Goal: Ask a question: Seek information or help from site administrators or community

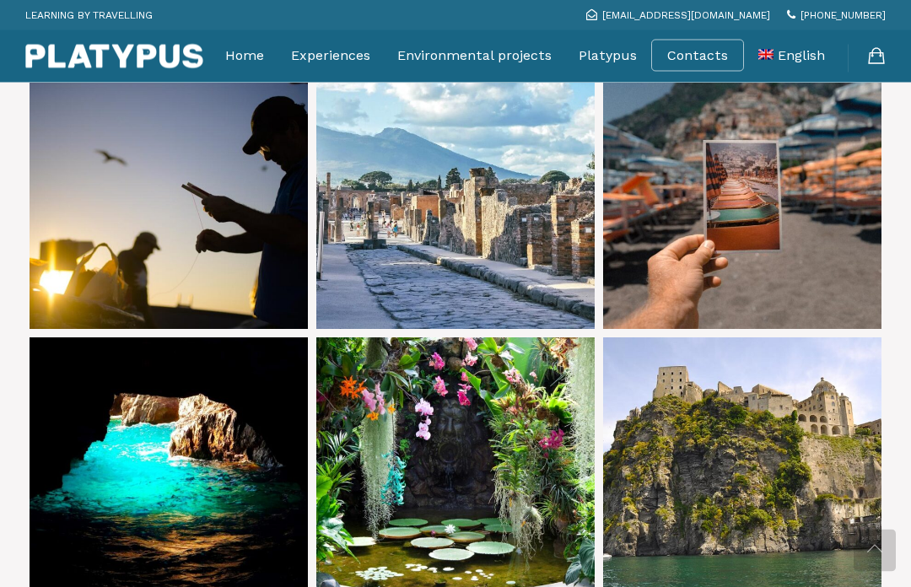
scroll to position [893, 0]
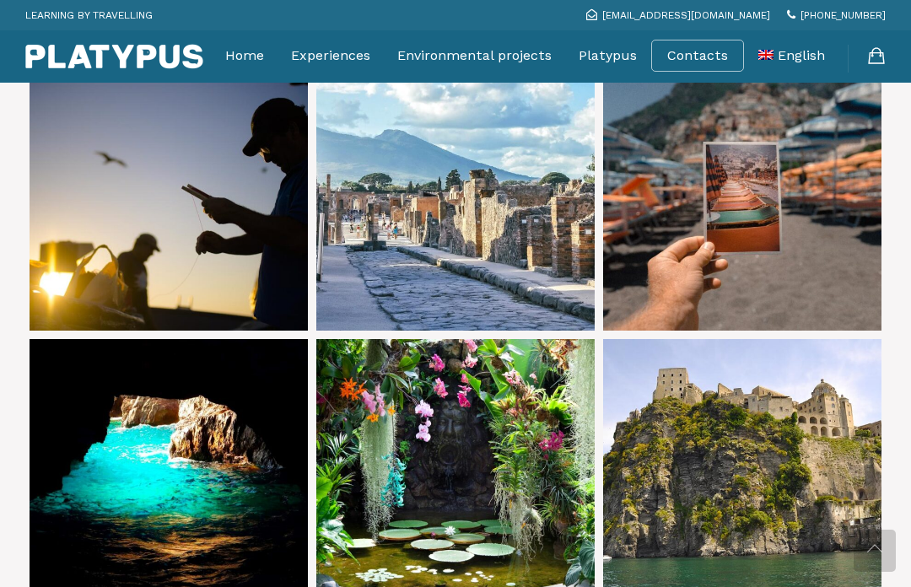
click at [478, 223] on link at bounding box center [455, 191] width 278 height 278
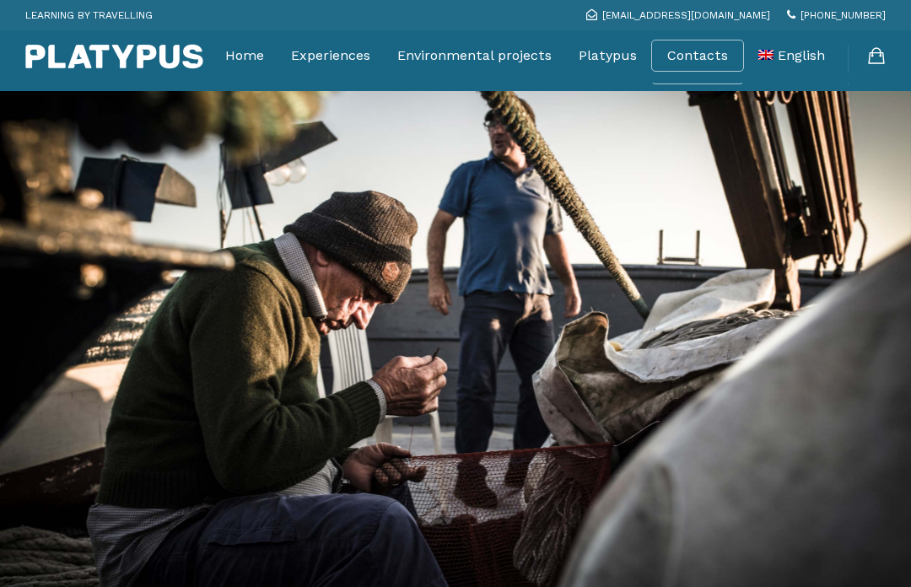
scroll to position [893, 0]
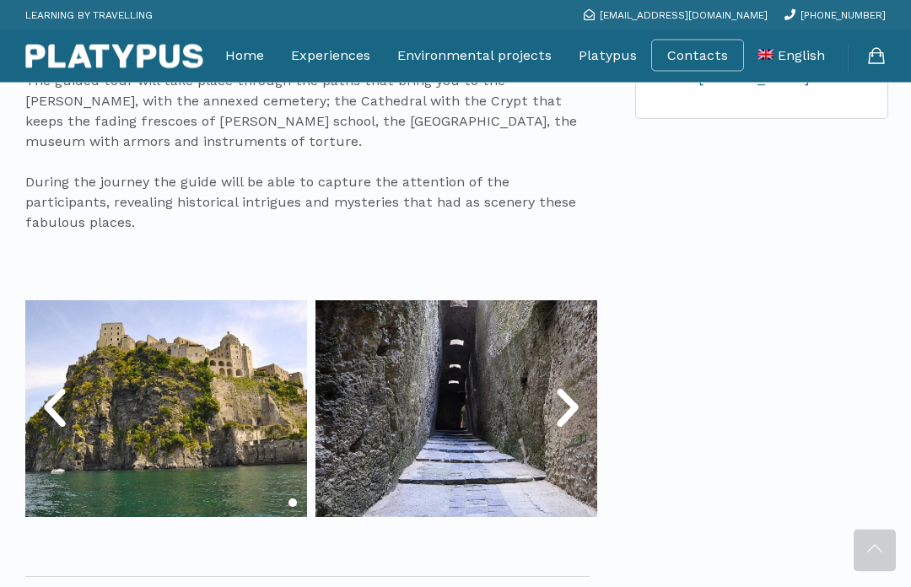
scroll to position [765, 0]
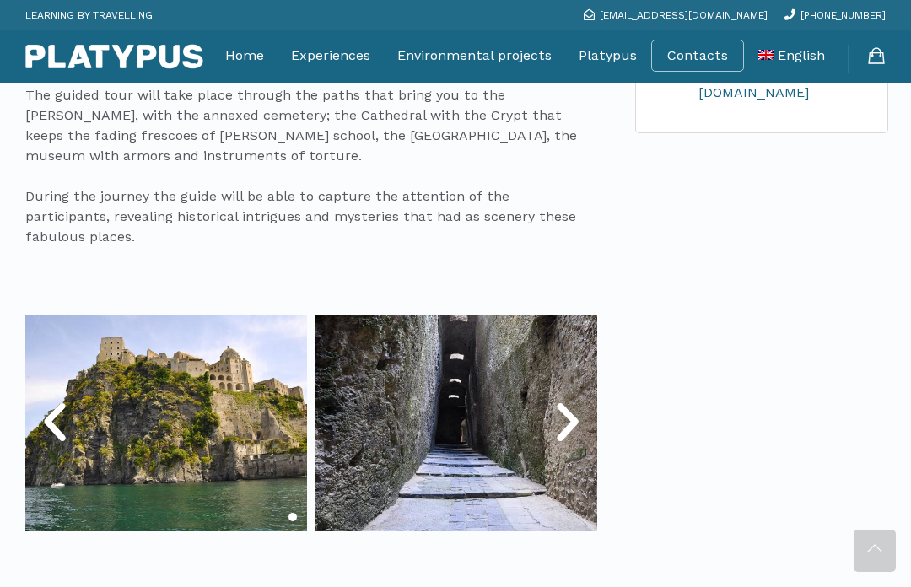
click at [565, 406] on icon "Next slide" at bounding box center [567, 422] width 51 height 51
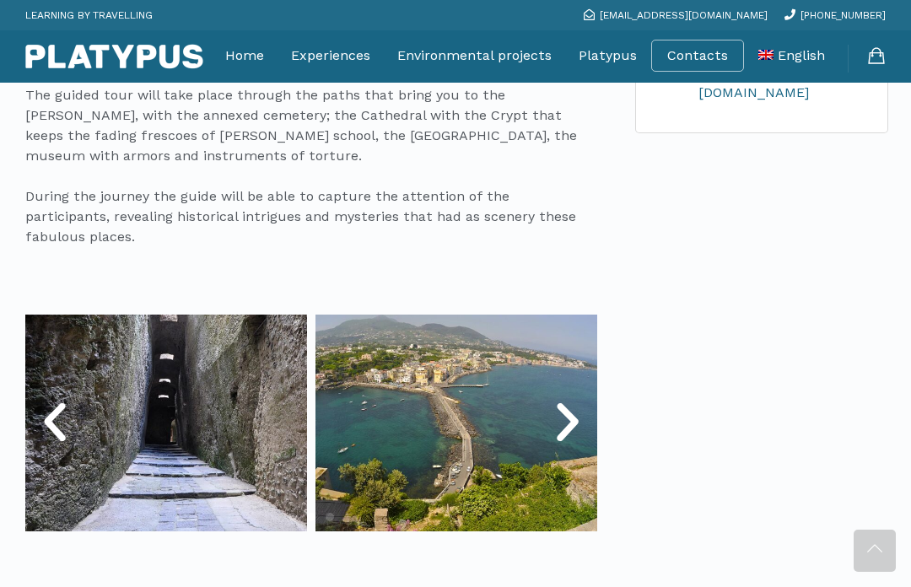
click at [570, 402] on icon "Next slide" at bounding box center [567, 422] width 51 height 51
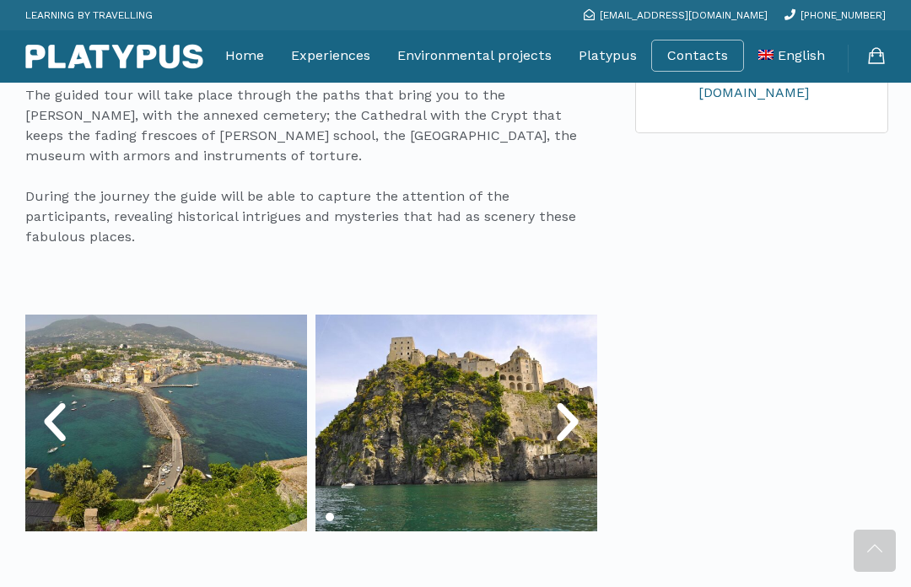
click at [576, 406] on icon "Next slide" at bounding box center [567, 422] width 51 height 51
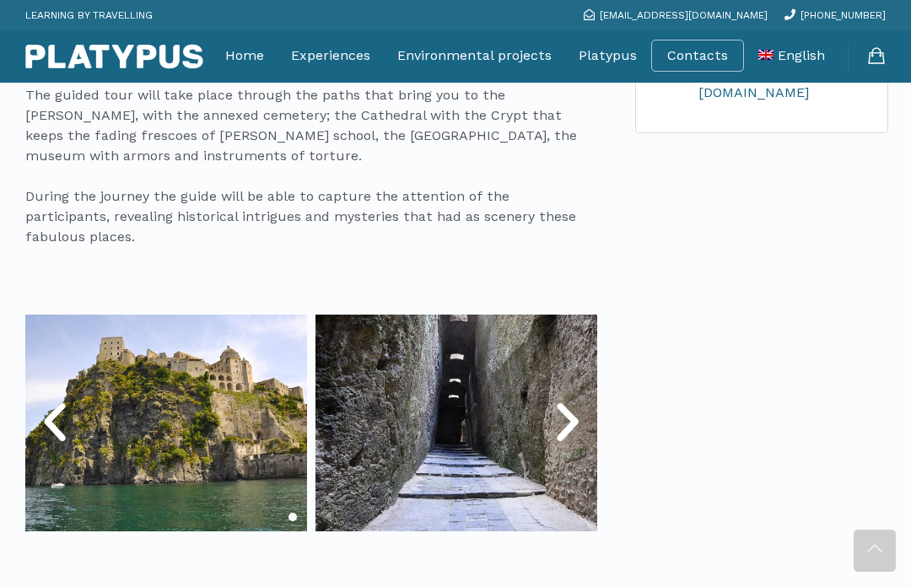
click at [573, 404] on icon "Next slide" at bounding box center [567, 422] width 51 height 51
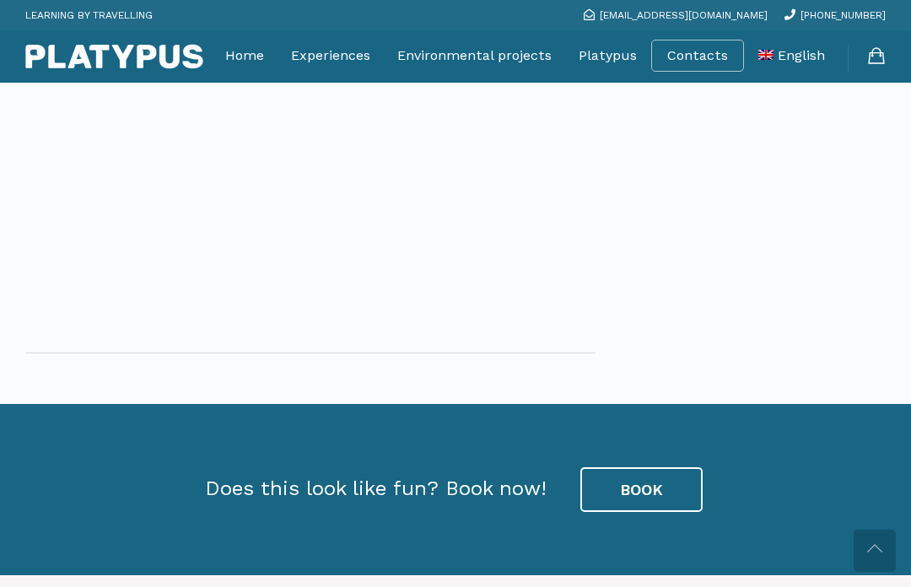
scroll to position [2475, 0]
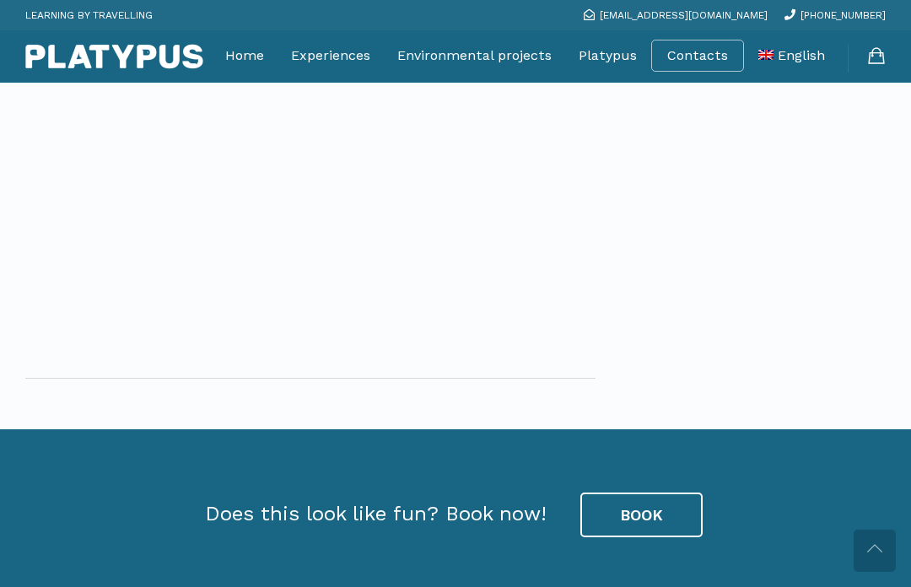
click at [647, 492] on link "BOOK" at bounding box center [641, 515] width 122 height 46
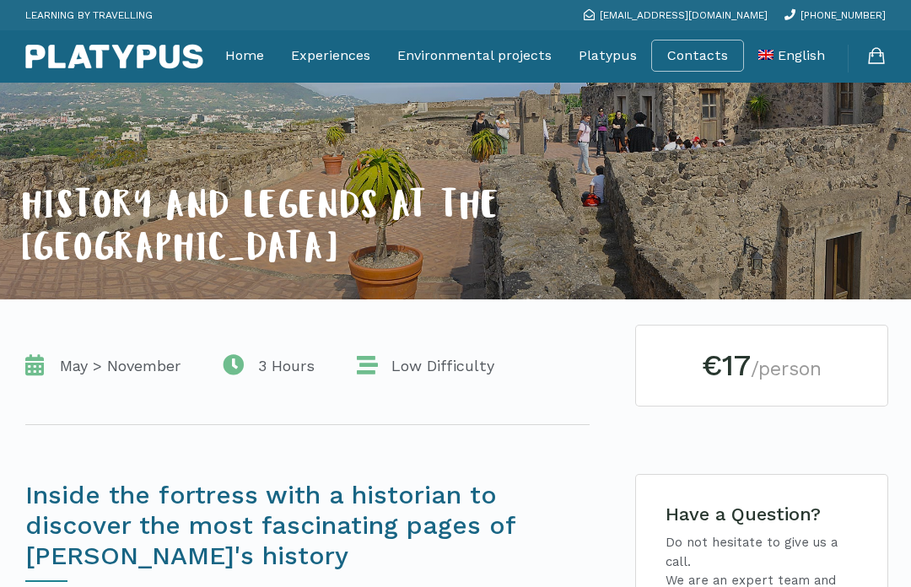
scroll to position [161, 0]
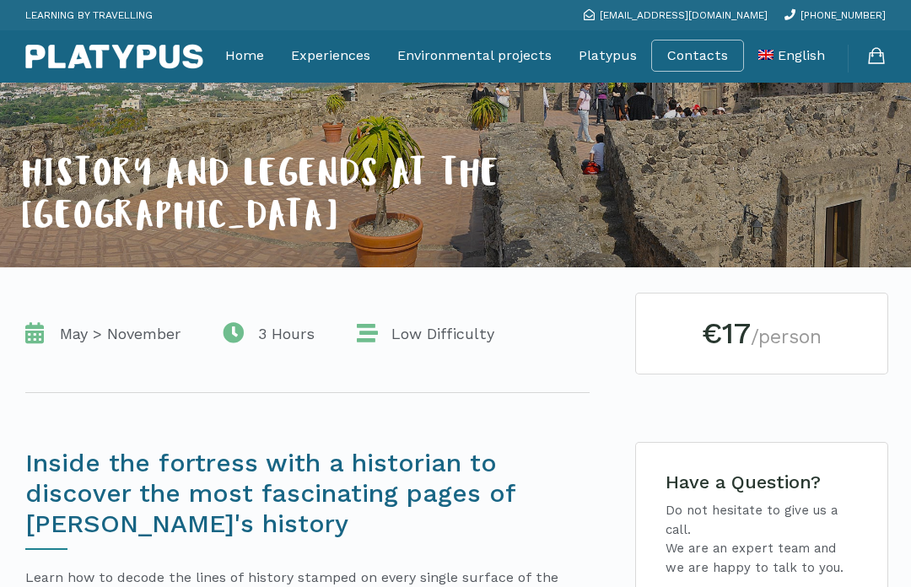
click at [743, 337] on h2 "€17 /person" at bounding box center [761, 334] width 201 height 30
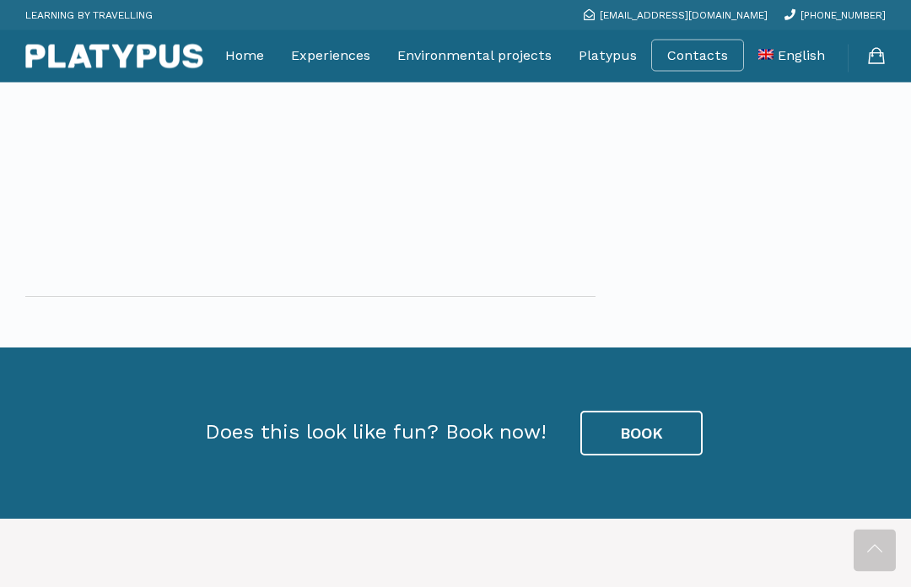
scroll to position [2553, 0]
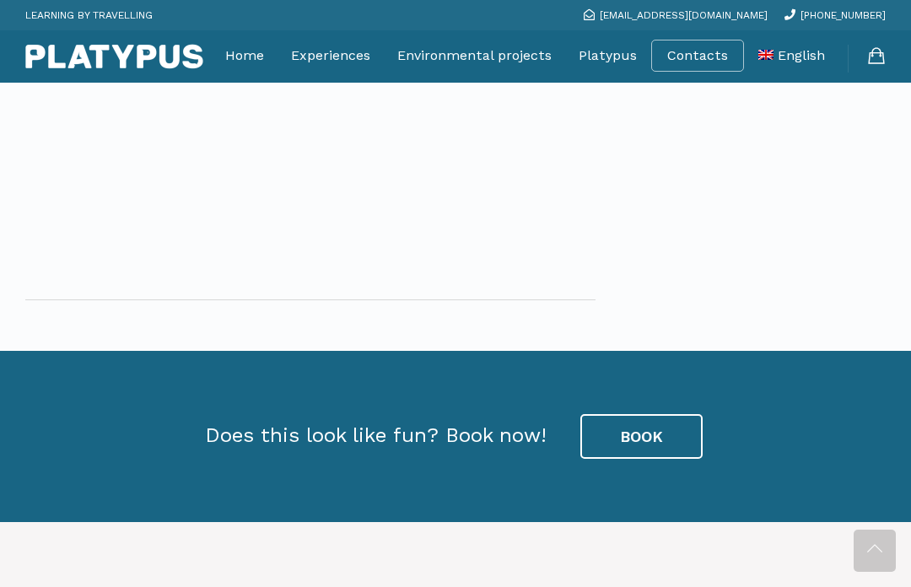
click at [652, 414] on link "BOOK" at bounding box center [641, 437] width 122 height 46
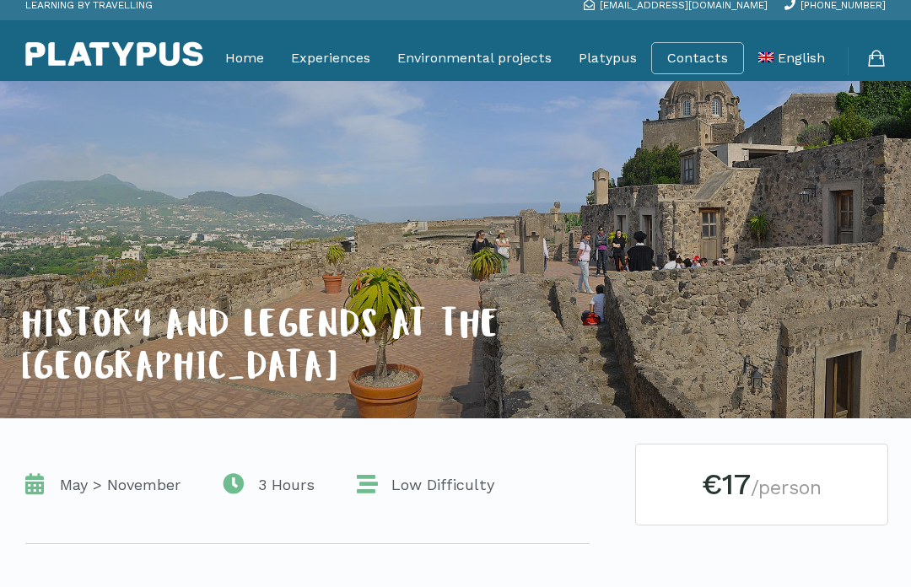
scroll to position [0, 0]
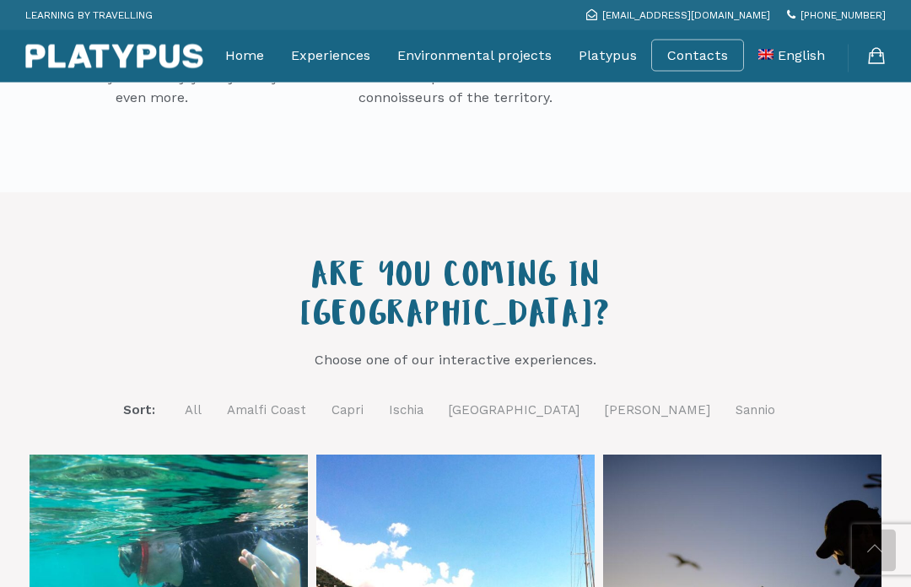
scroll to position [460, 0]
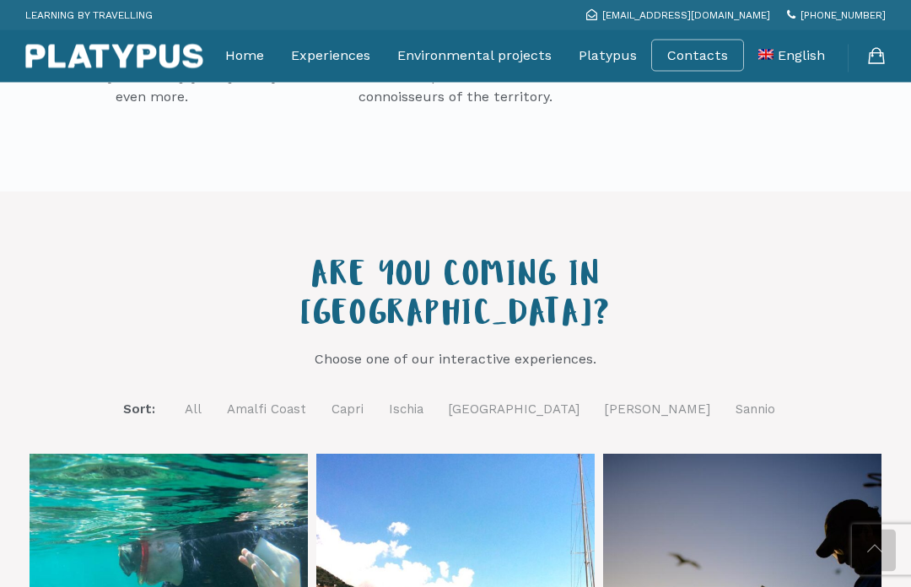
click at [423, 400] on link "Ischia" at bounding box center [406, 410] width 35 height 21
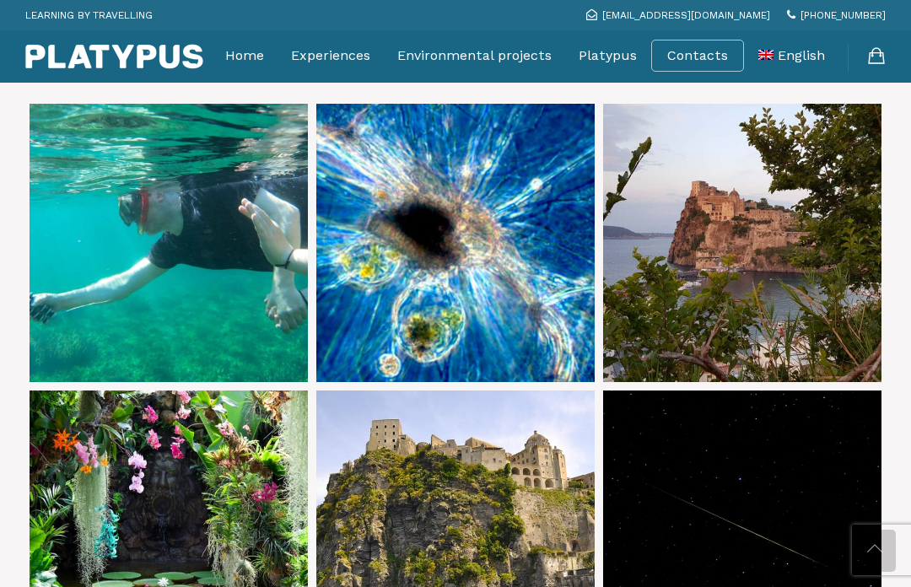
scroll to position [809, 0]
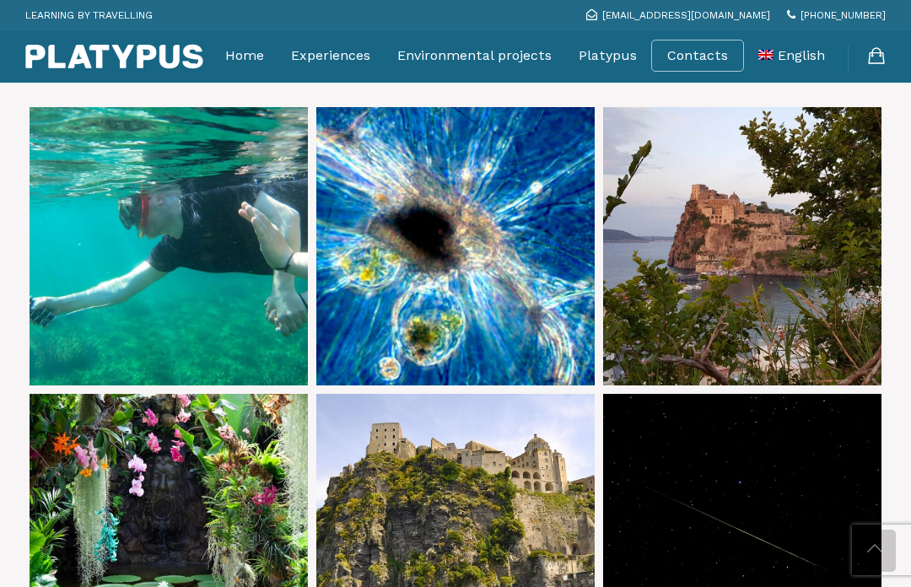
click at [508, 245] on link at bounding box center [455, 246] width 278 height 278
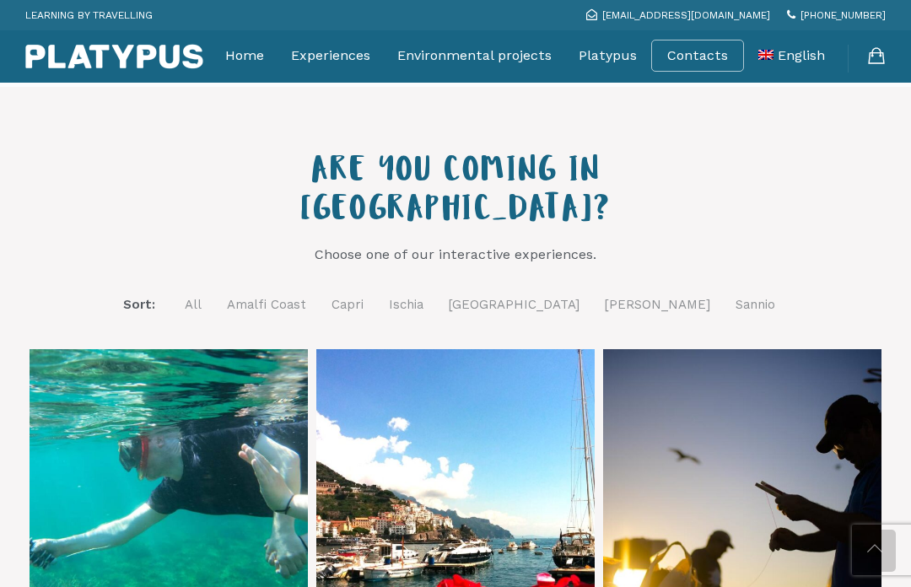
scroll to position [559, 0]
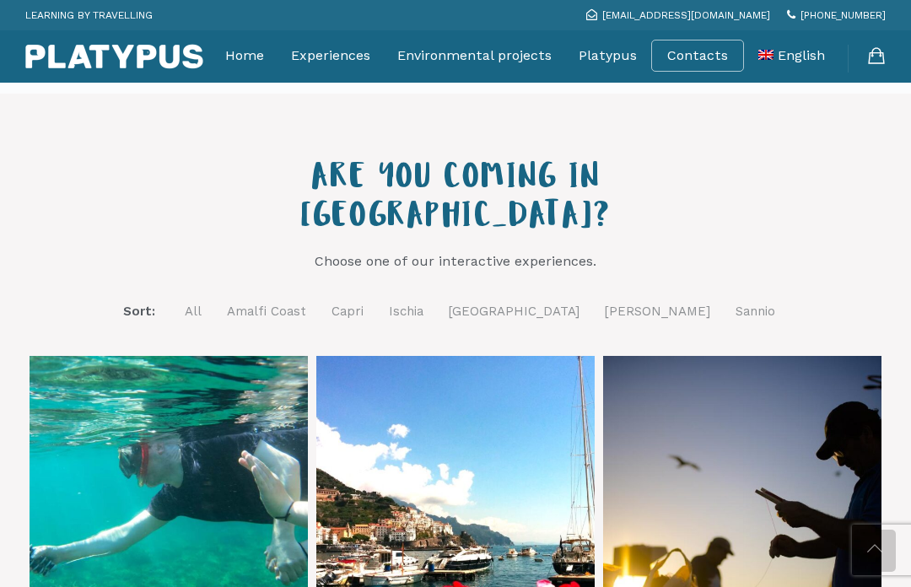
click at [423, 301] on link "Ischia" at bounding box center [406, 311] width 35 height 21
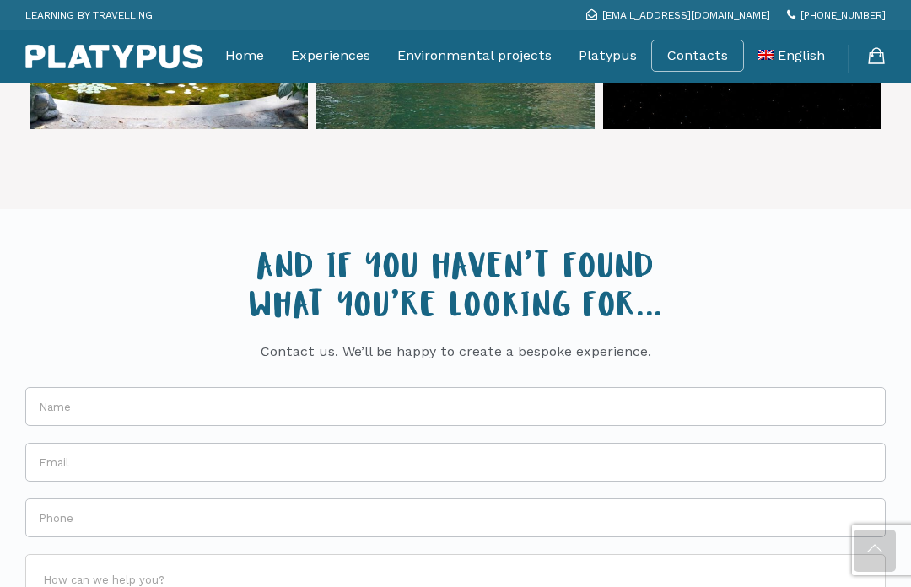
scroll to position [1350, 0]
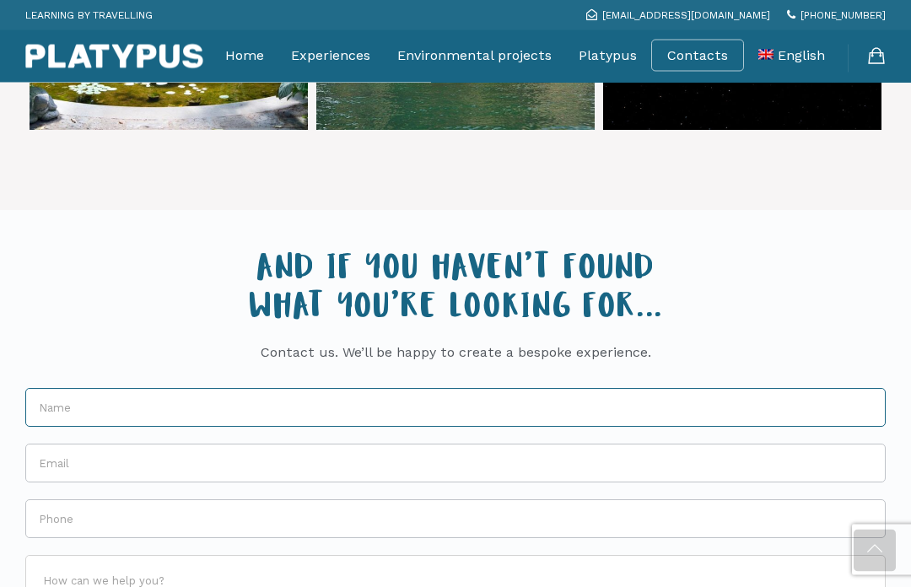
click at [141, 389] on input "Name *" at bounding box center [455, 408] width 860 height 39
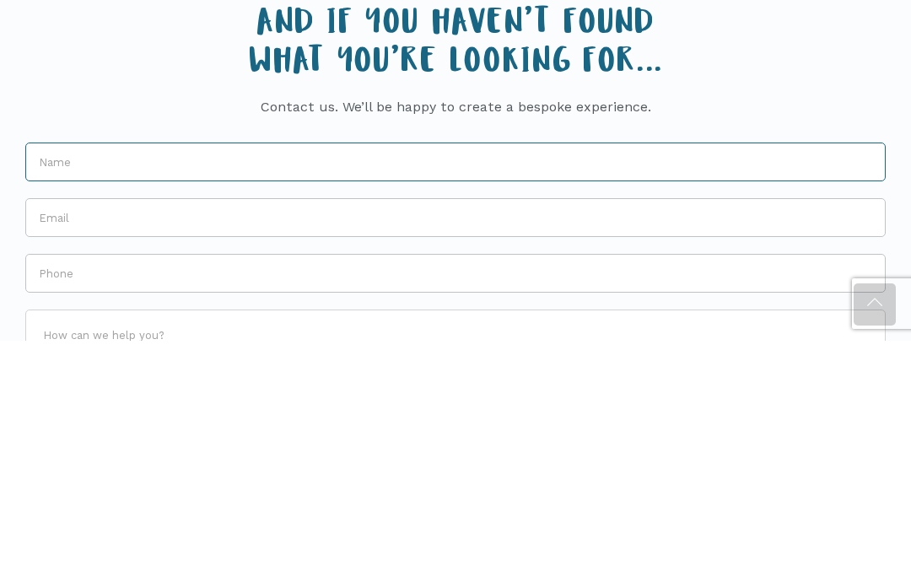
type input "Andrea White"
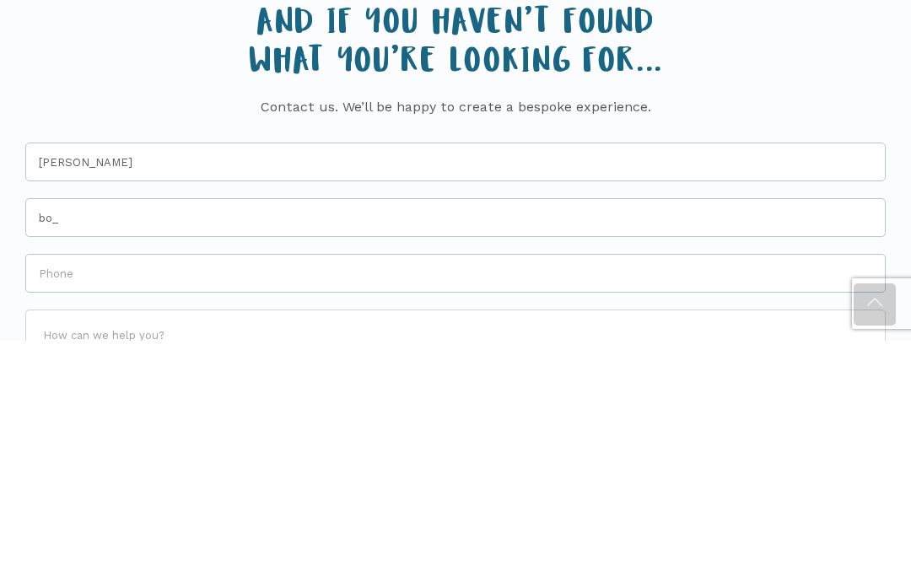
scroll to position [1597, 0]
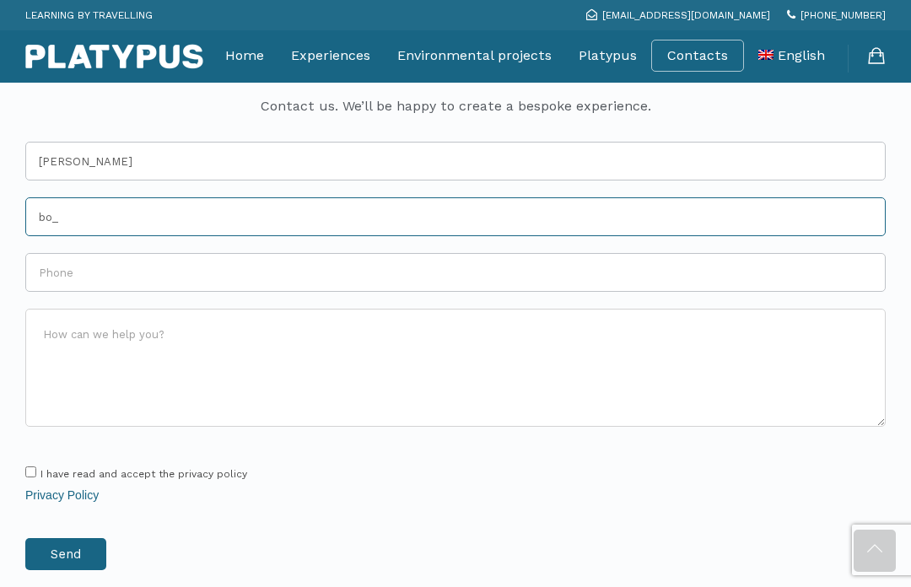
type input "bo_"
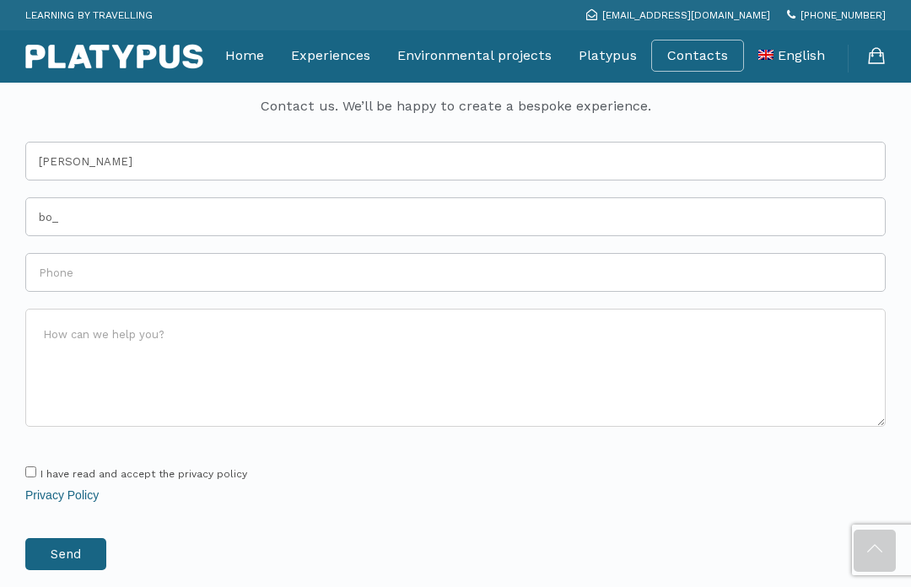
click at [249, 52] on link "Home" at bounding box center [244, 56] width 39 height 42
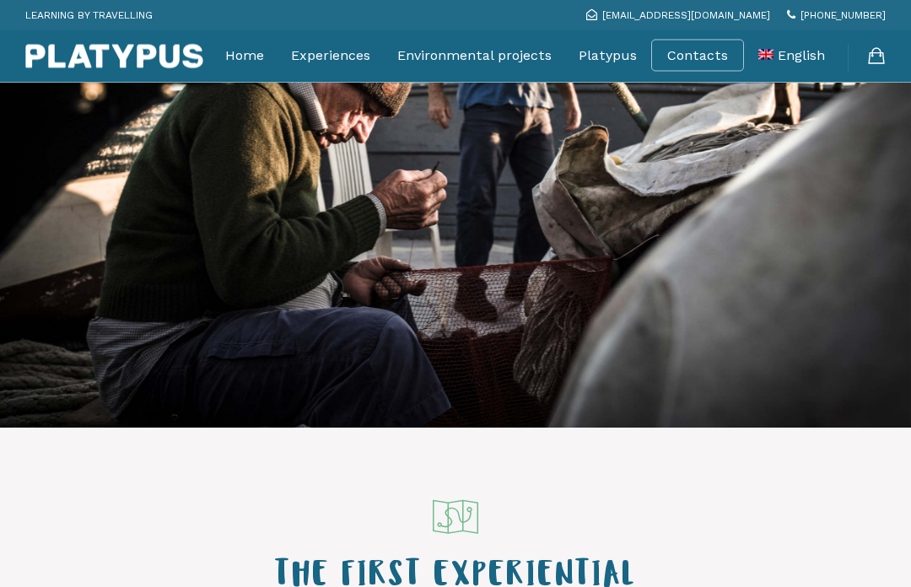
scroll to position [188, 0]
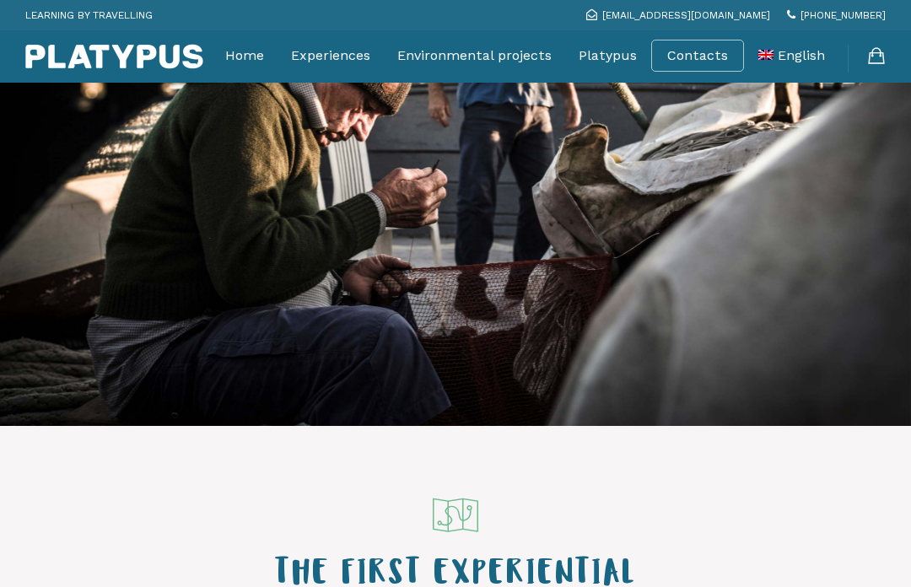
click at [349, 59] on link "Experiences" at bounding box center [330, 56] width 79 height 42
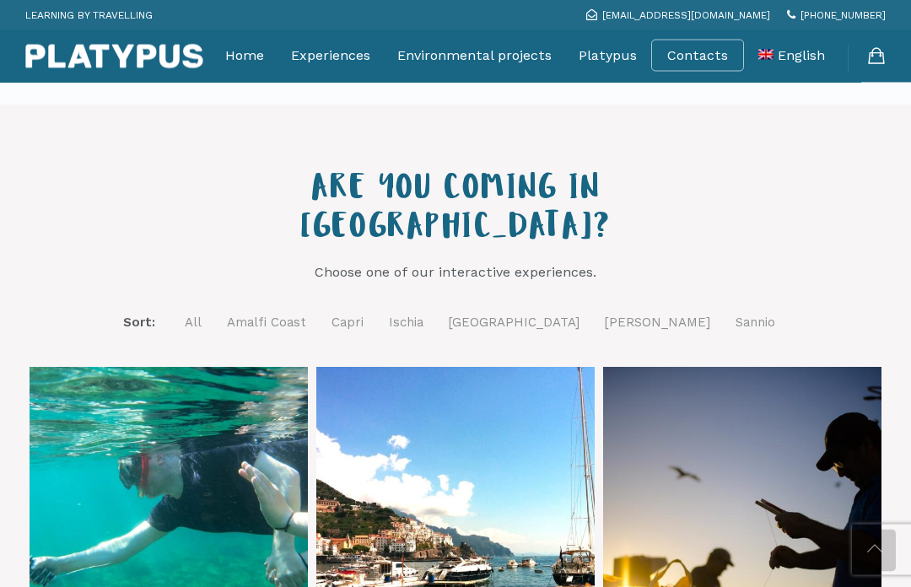
scroll to position [550, 0]
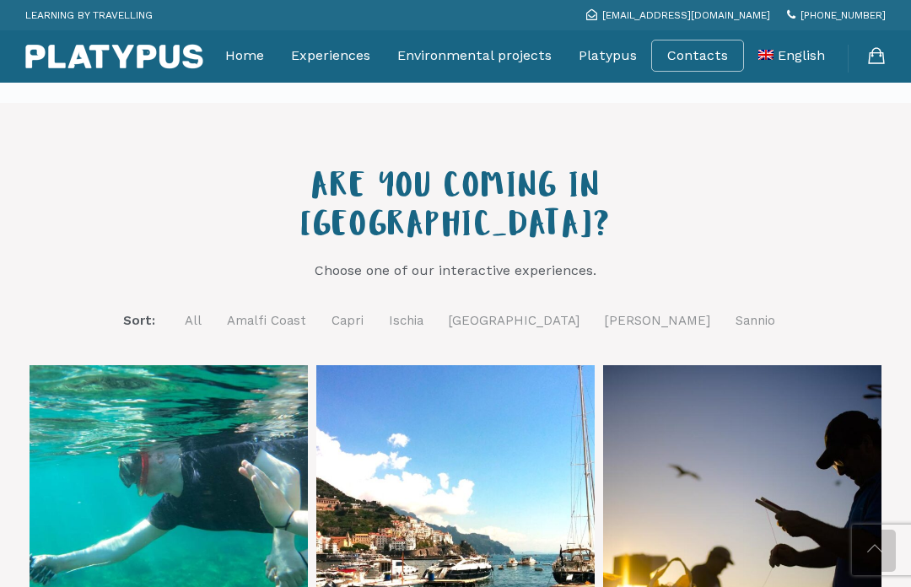
click at [423, 310] on link "Ischia" at bounding box center [406, 320] width 35 height 21
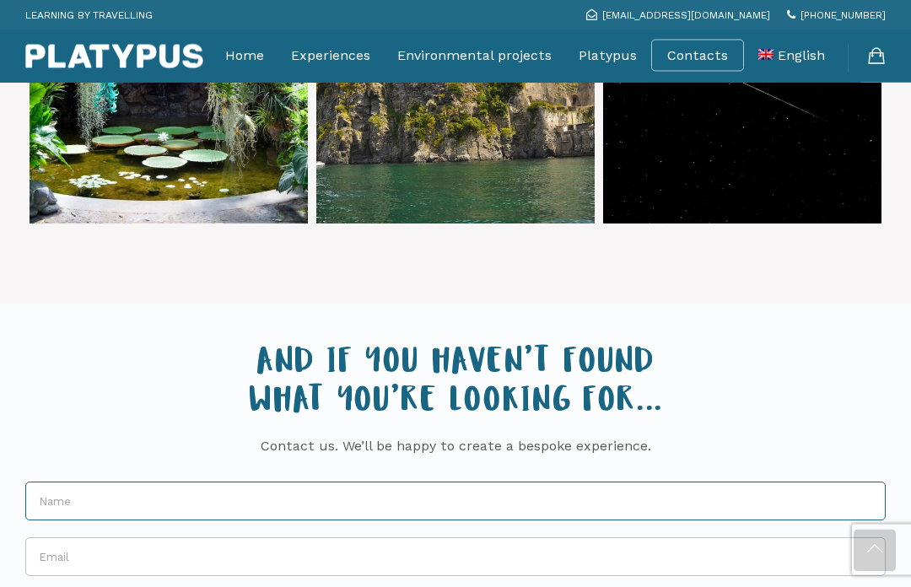
click at [212, 482] on input "Name *" at bounding box center [455, 501] width 860 height 39
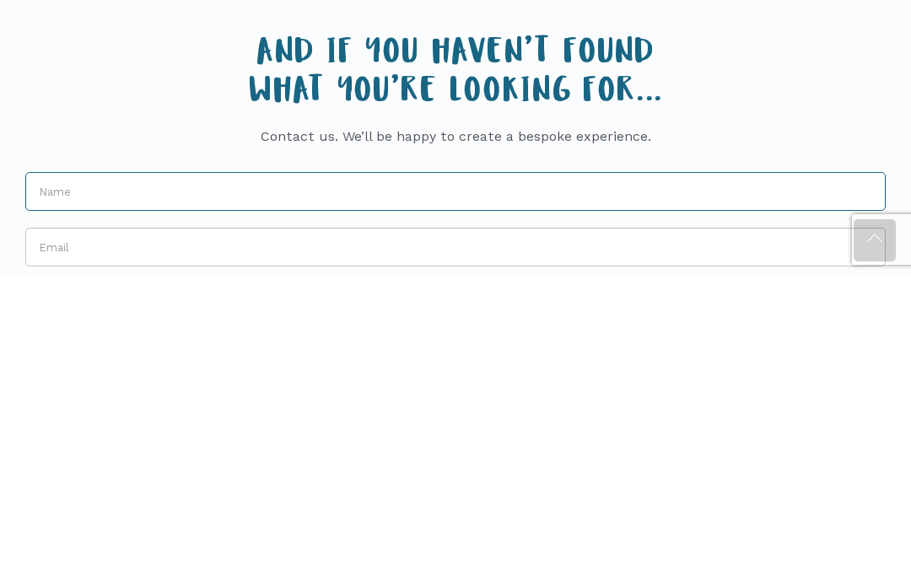
type input "[PERSON_NAME]"
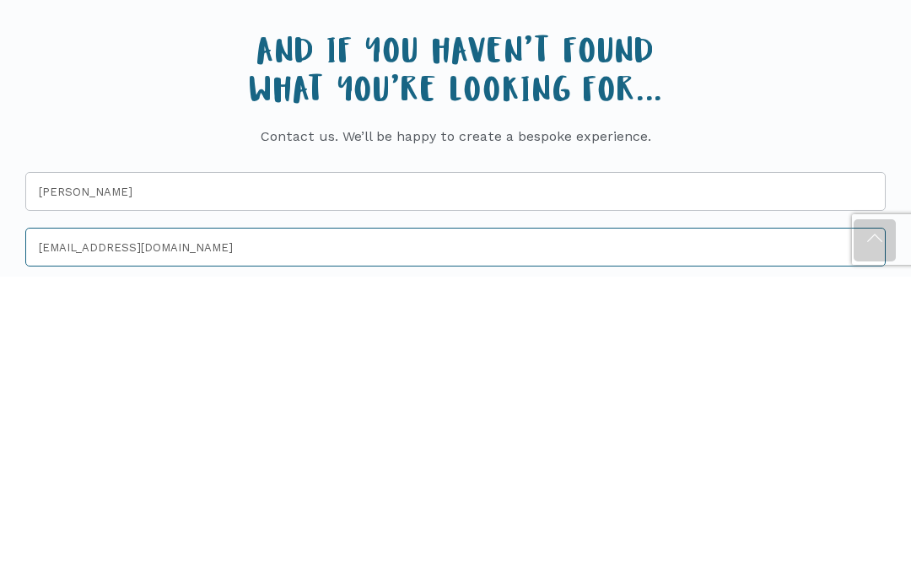
type input "[EMAIL_ADDRESS][DOMAIN_NAME]"
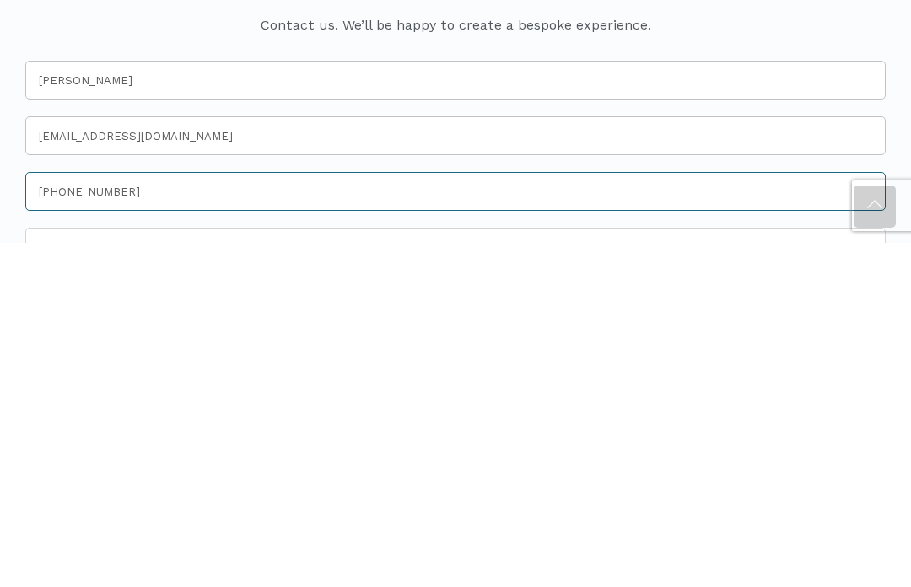
type input "[PHONE_NUMBER]"
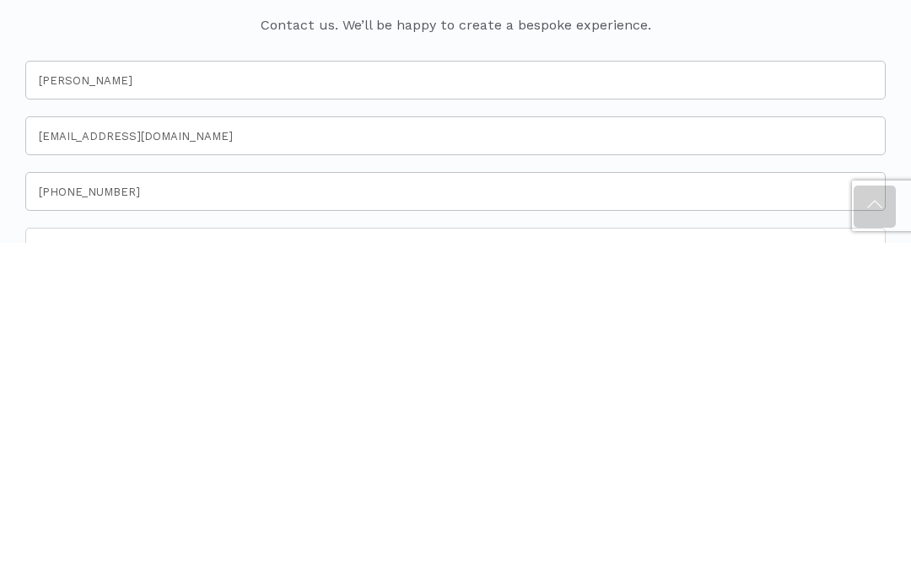
scroll to position [1679, 0]
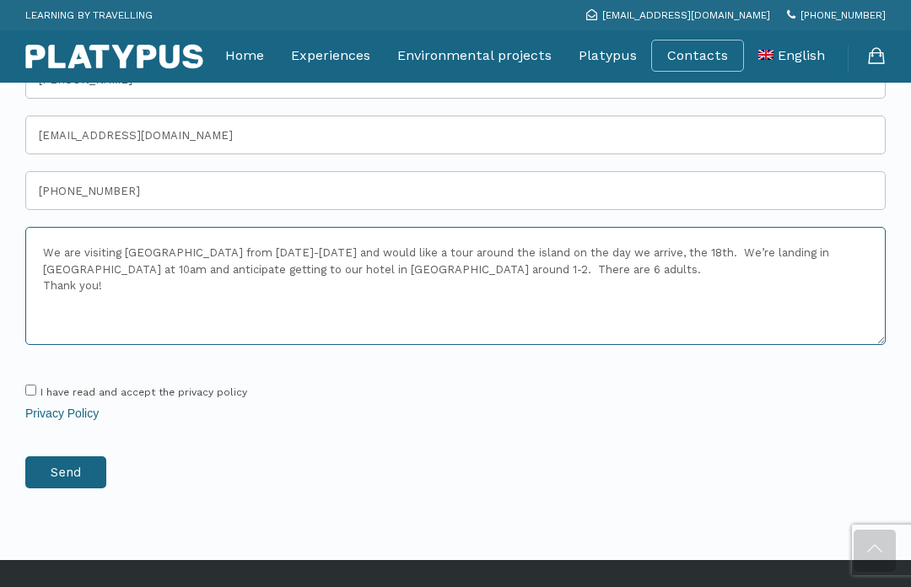
type textarea "We are visiting [GEOGRAPHIC_DATA] from [DATE]-[DATE] and would like a tour arou…"
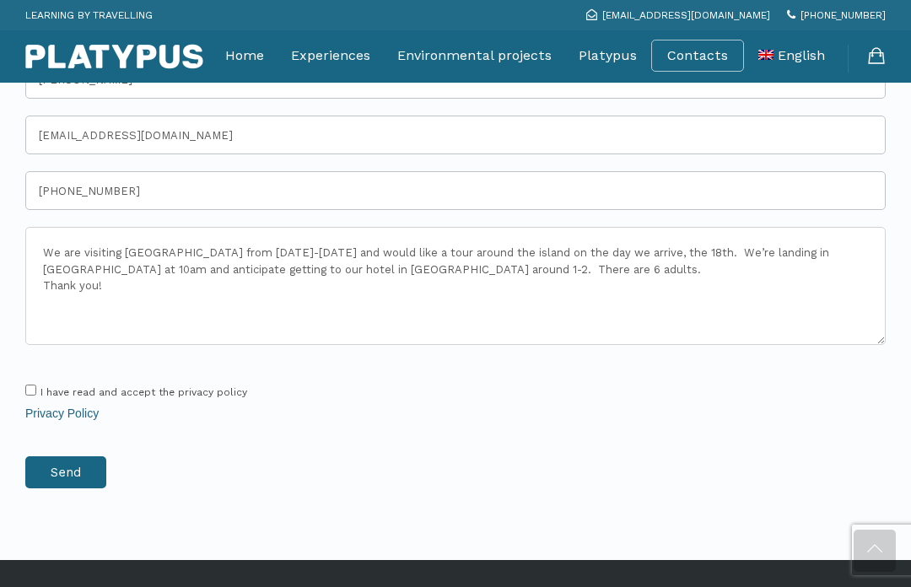
click at [35, 385] on input "I have read and accept the privacy policy" at bounding box center [30, 390] width 11 height 11
checkbox input "true"
click at [92, 456] on input "Send" at bounding box center [65, 472] width 81 height 32
click at [81, 456] on input "Send" at bounding box center [65, 472] width 81 height 32
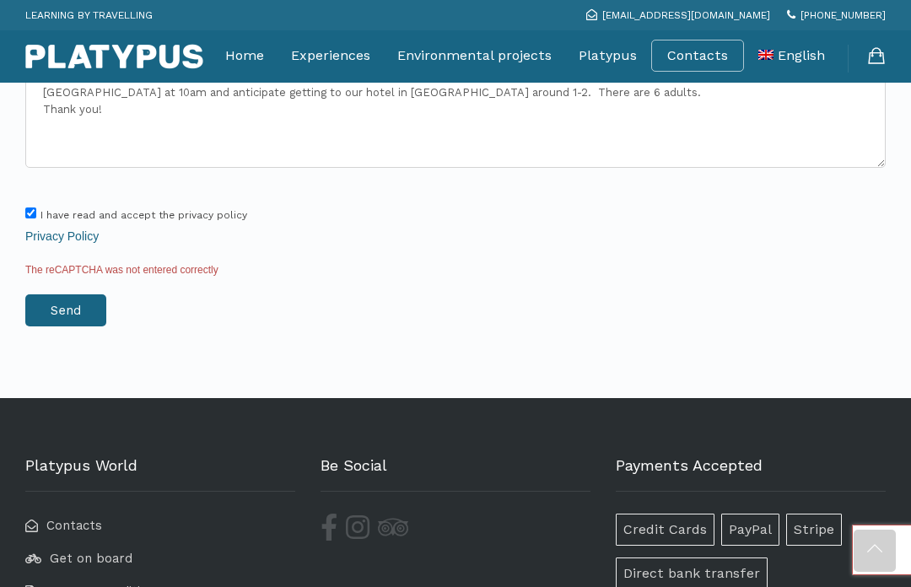
scroll to position [3338, 0]
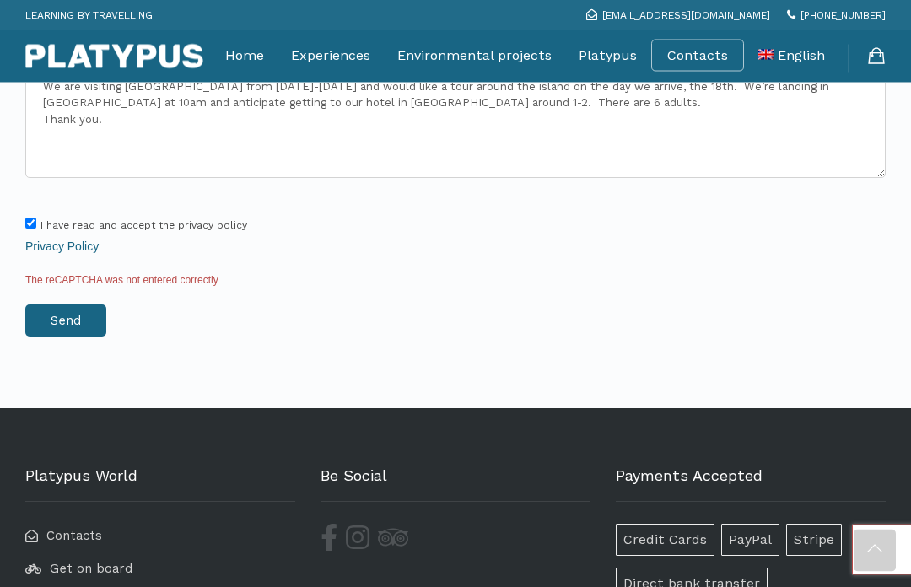
click at [169, 273] on div "The reCAPTCHA was not entered correctly" at bounding box center [455, 280] width 860 height 15
click at [89, 273] on div "The reCAPTCHA was not entered correctly" at bounding box center [455, 280] width 860 height 15
click at [83, 240] on link "Privacy Policy" at bounding box center [61, 246] width 73 height 13
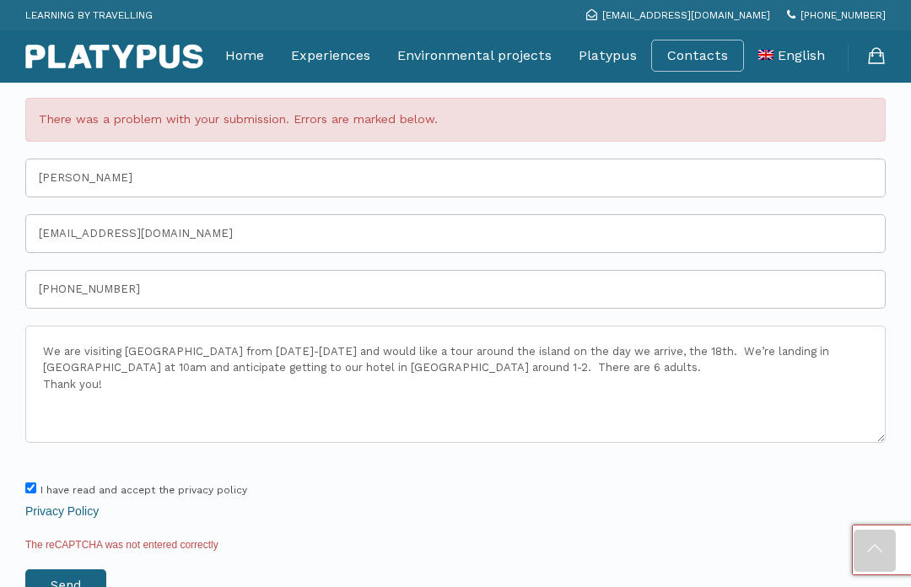
scroll to position [3056, 0]
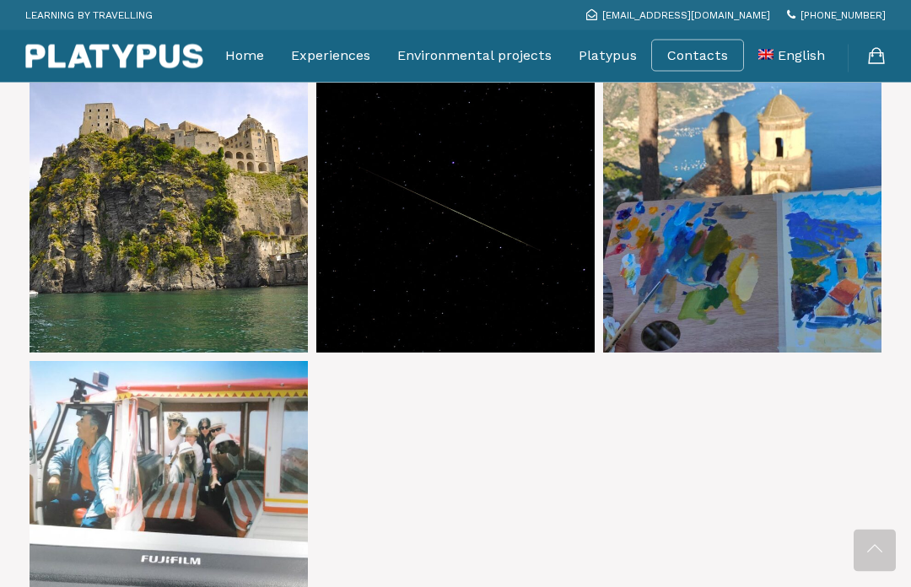
scroll to position [2274, 0]
click at [229, 473] on link at bounding box center [169, 500] width 278 height 278
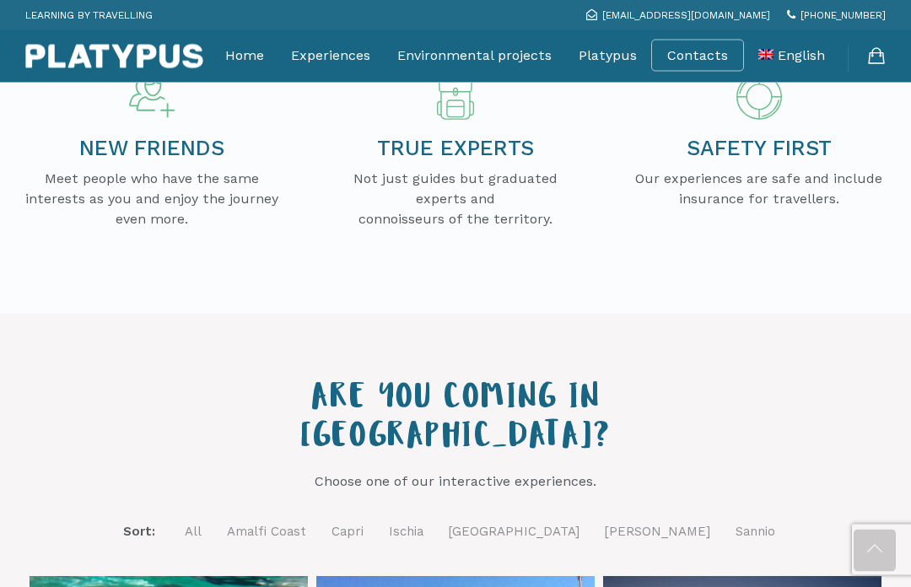
click at [423, 522] on link "Ischia" at bounding box center [406, 532] width 35 height 21
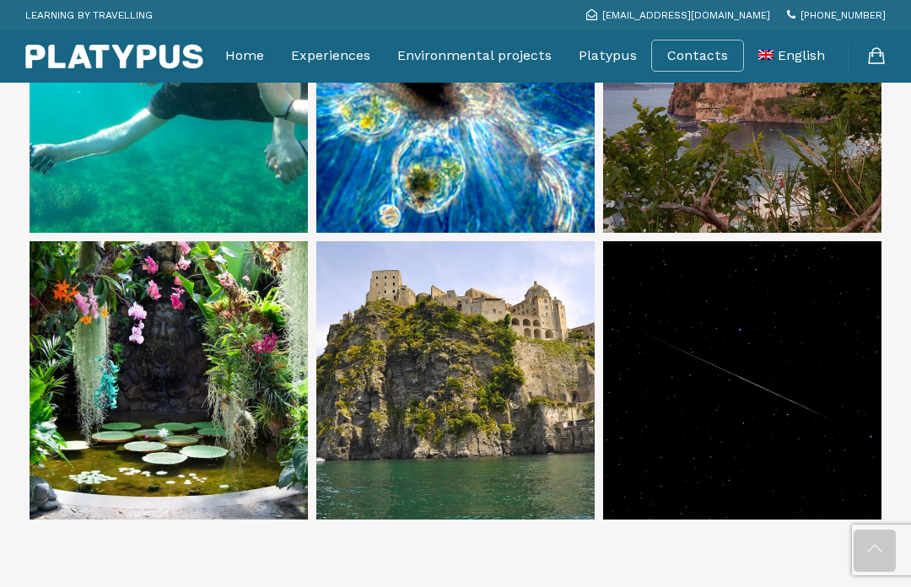
scroll to position [949, 0]
